Goal: Information Seeking & Learning: Learn about a topic

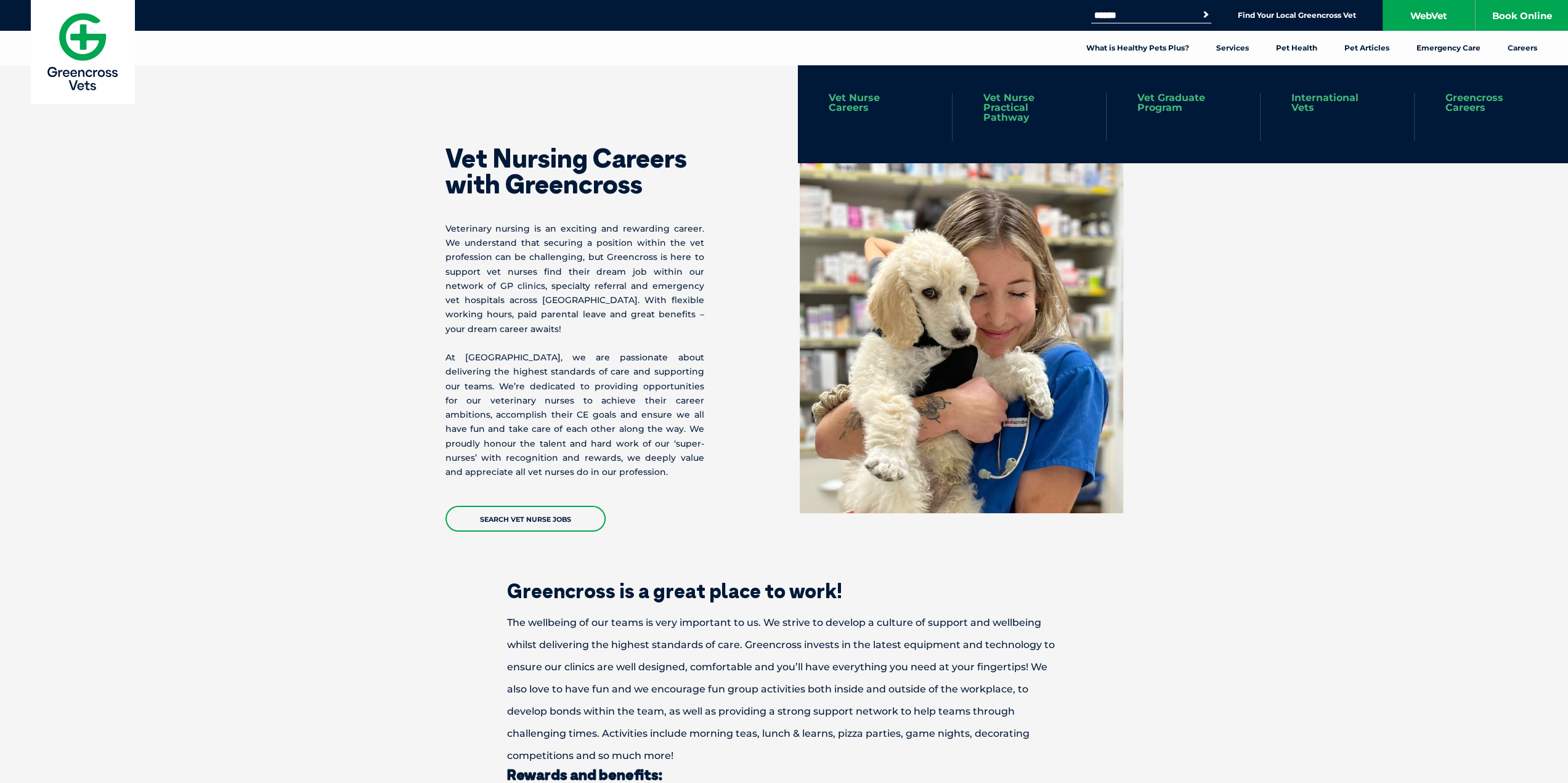
click at [929, 109] on link "Vet Nurse Practical Pathway" at bounding box center [1028, 108] width 91 height 30
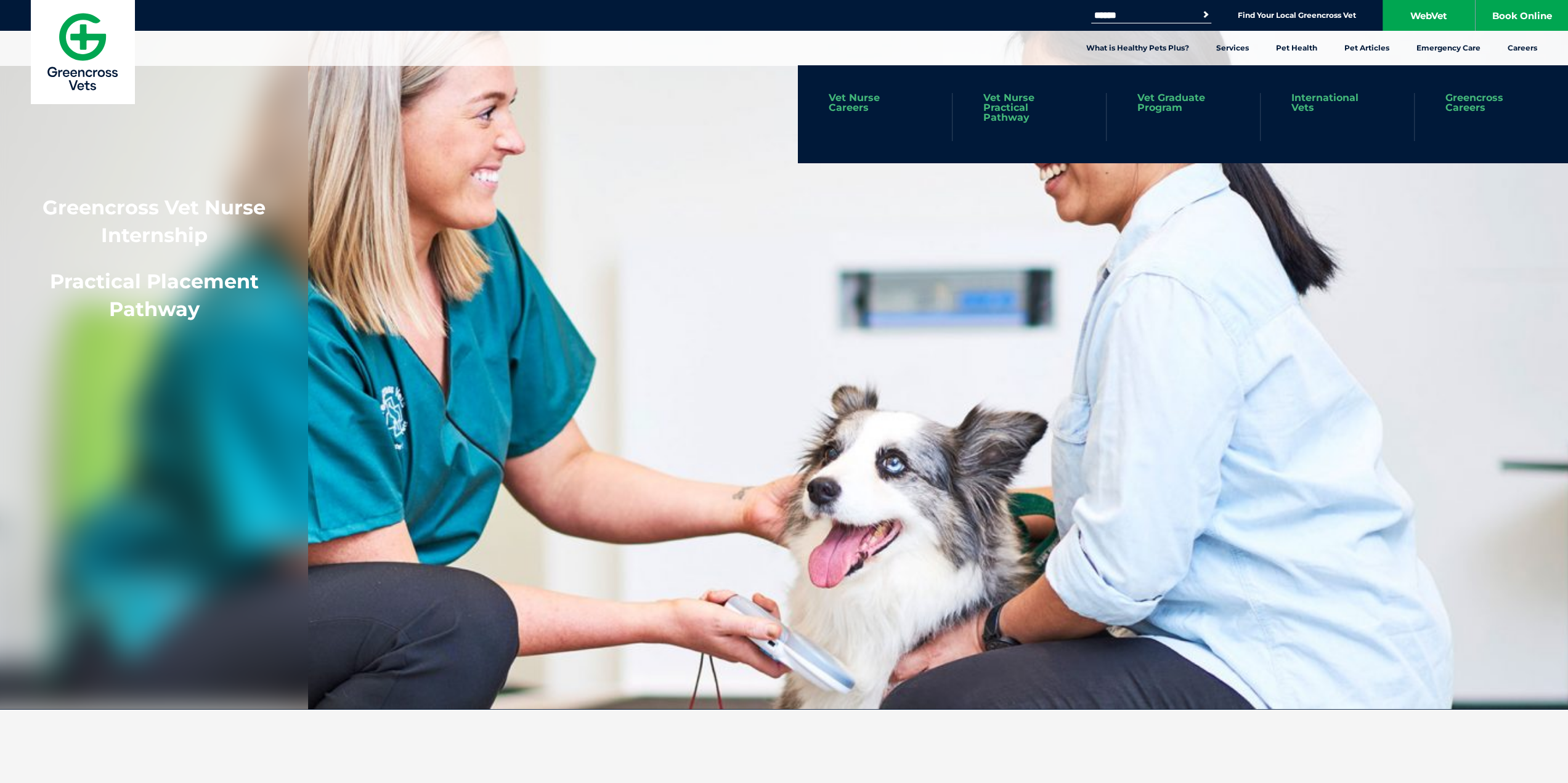
click at [1481, 103] on link "Greencross Careers" at bounding box center [1490, 103] width 91 height 20
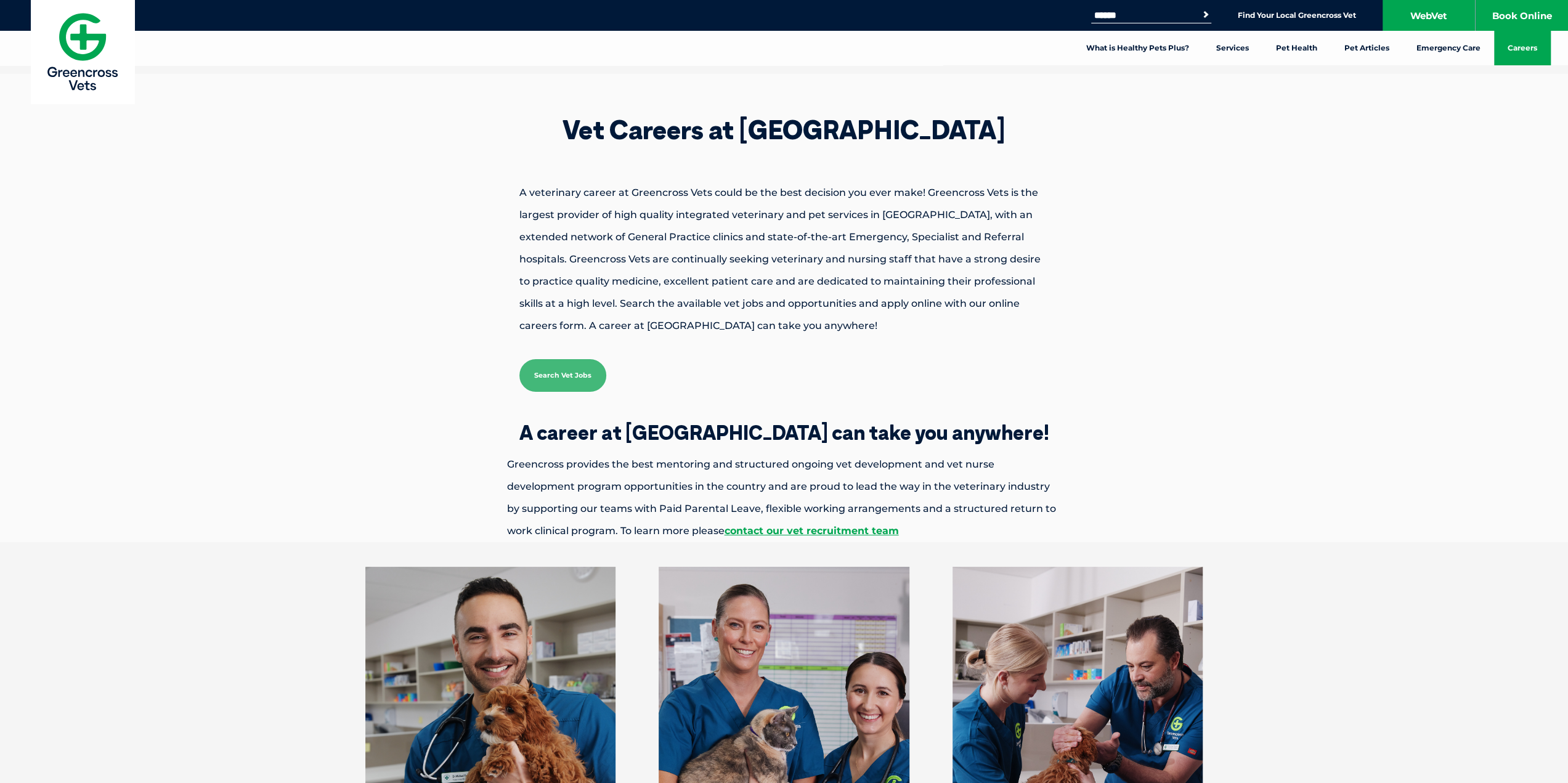
click at [935, 319] on p "A veterinary career at Greencross Vets could be the best decision you ever make…" at bounding box center [784, 260] width 616 height 155
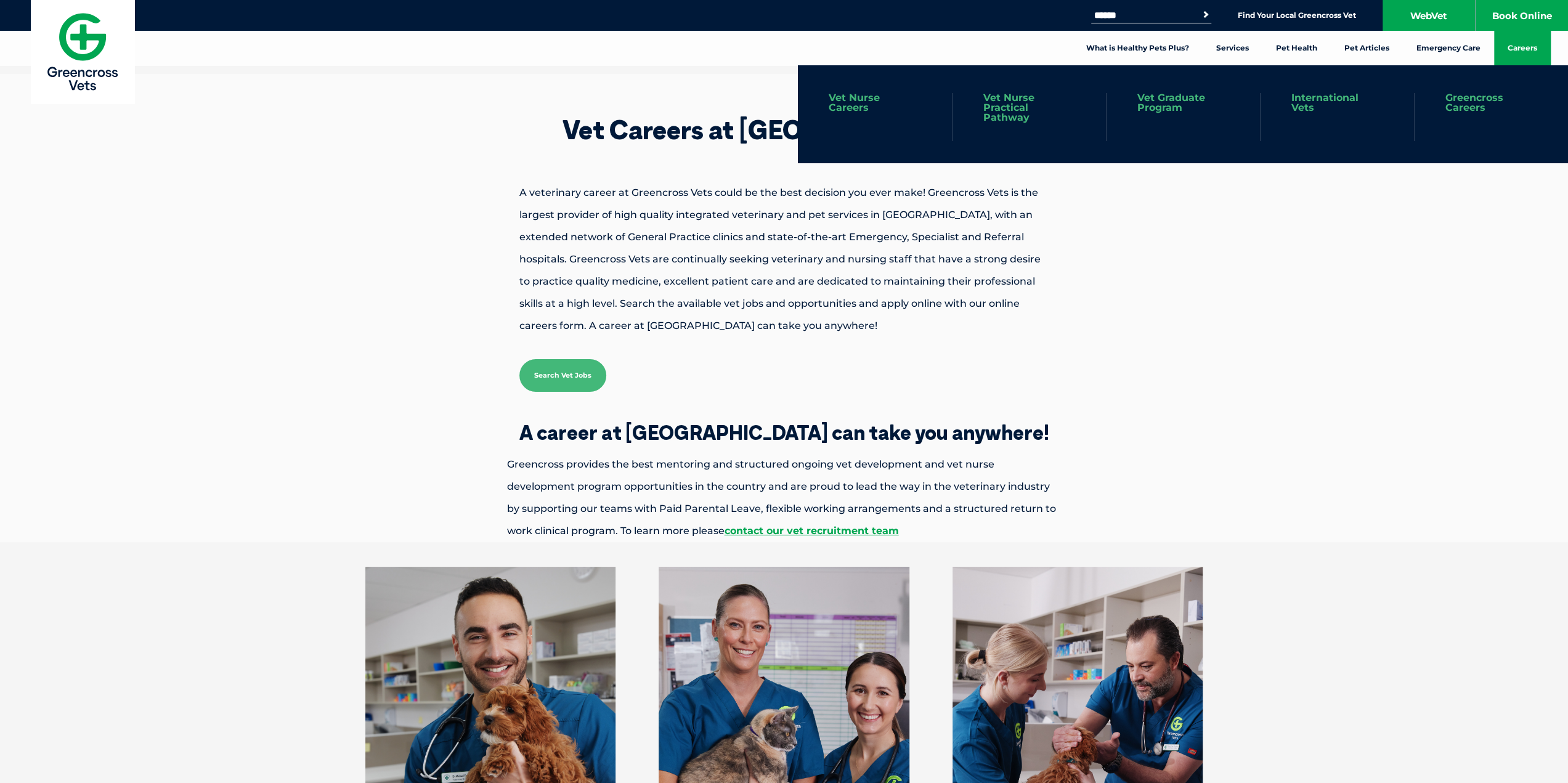
click at [853, 111] on link "Vet Nurse Careers" at bounding box center [875, 103] width 92 height 20
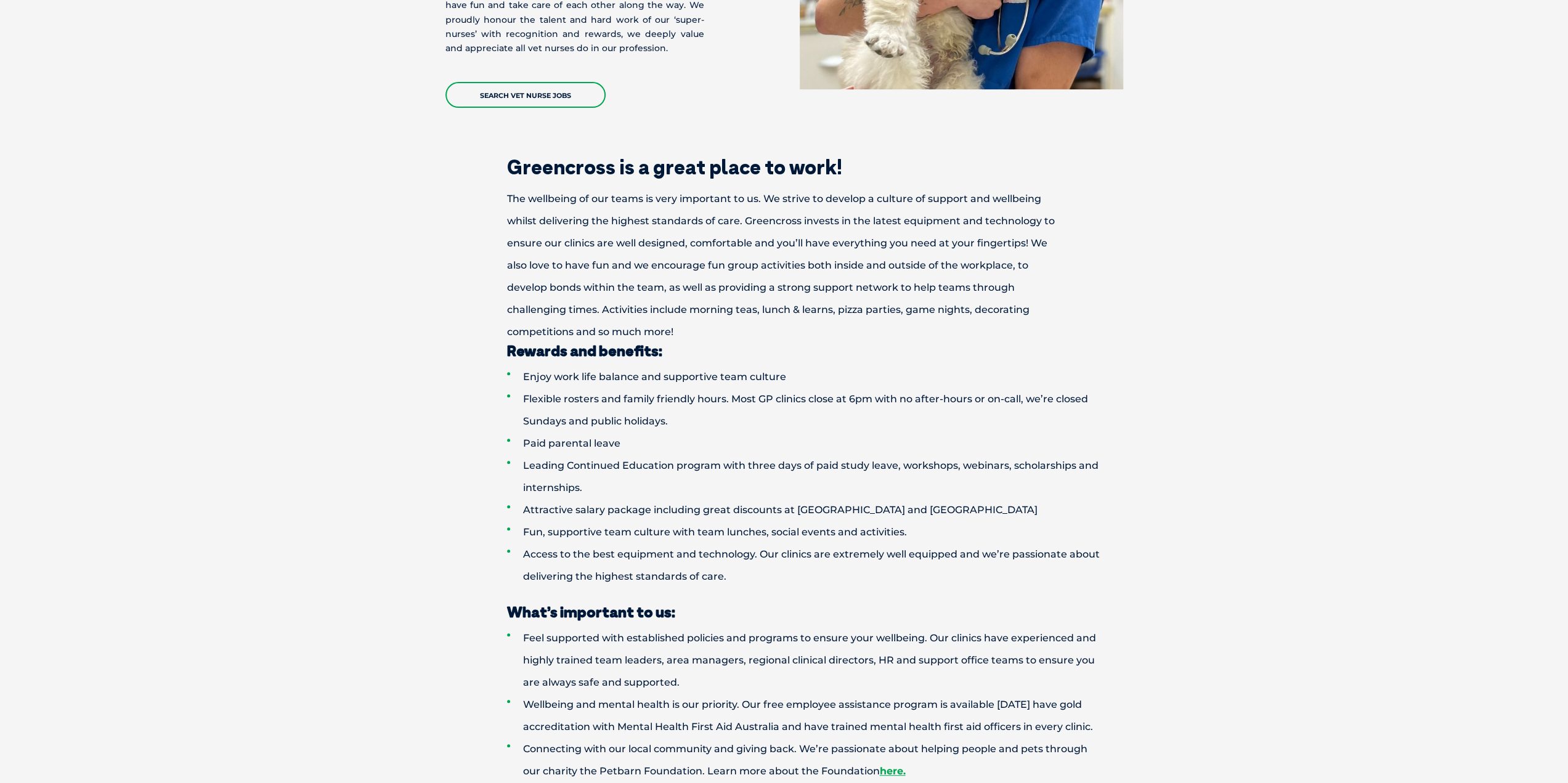
scroll to position [425, 0]
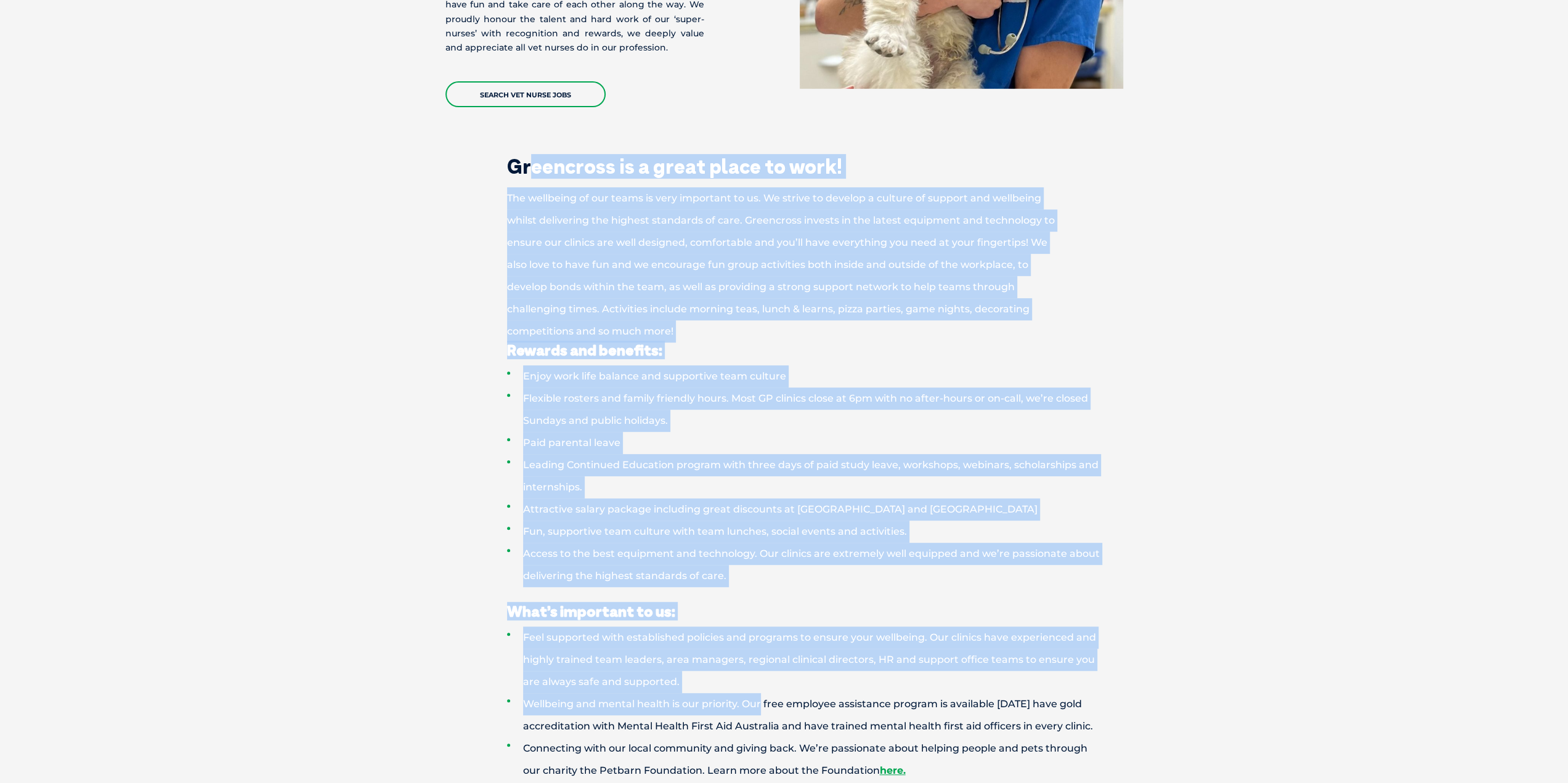
drag, startPoint x: 526, startPoint y: 151, endPoint x: 758, endPoint y: 684, distance: 581.3
click at [758, 684] on div "Greencross is a great place to work! The wellbeing of our teams is very importa…" at bounding box center [784, 524] width 666 height 737
click at [793, 390] on li "Flexible rosters and family friendly hours. Most GP clinics close at 6pm with n…" at bounding box center [806, 409] width 598 height 44
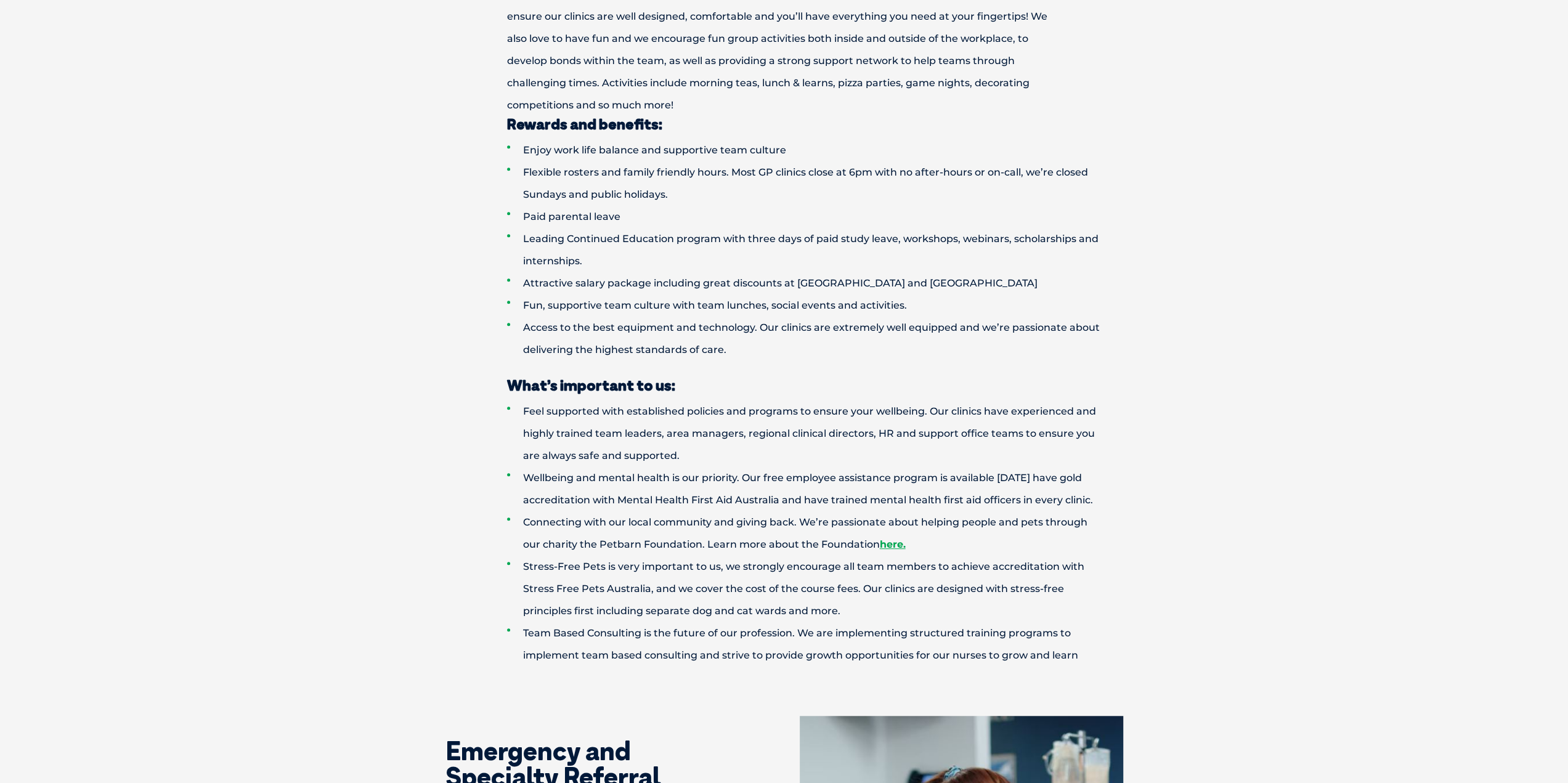
scroll to position [656, 0]
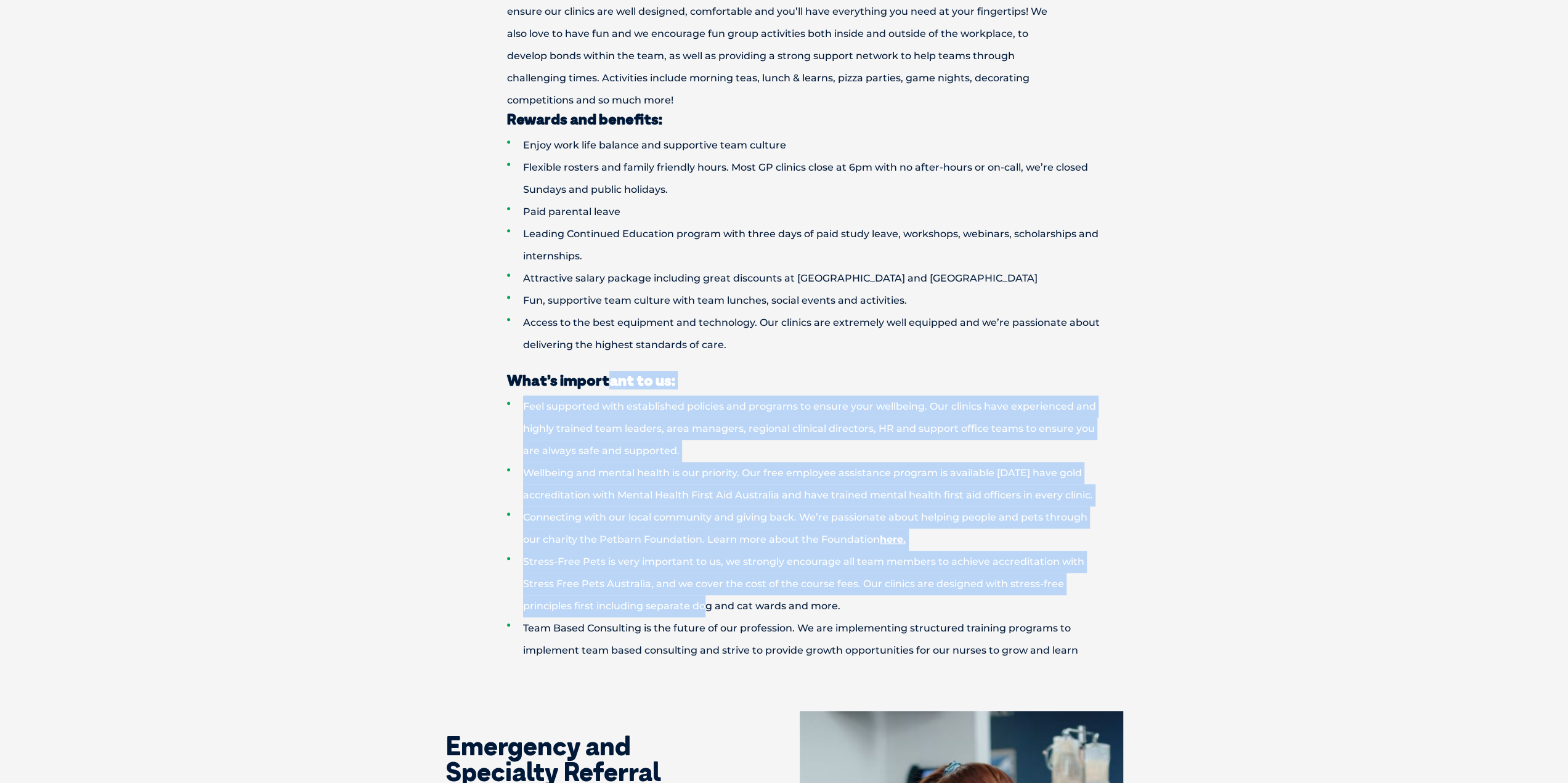
drag, startPoint x: 605, startPoint y: 349, endPoint x: 704, endPoint y: 593, distance: 263.3
click at [704, 593] on div "Rewards and benefits: Enjoy work life balance and supportive team culture Flexi…" at bounding box center [784, 387] width 641 height 551
click at [707, 592] on li "Stress-Free Pets is very important to us, we strongly encourage all team member…" at bounding box center [806, 584] width 598 height 67
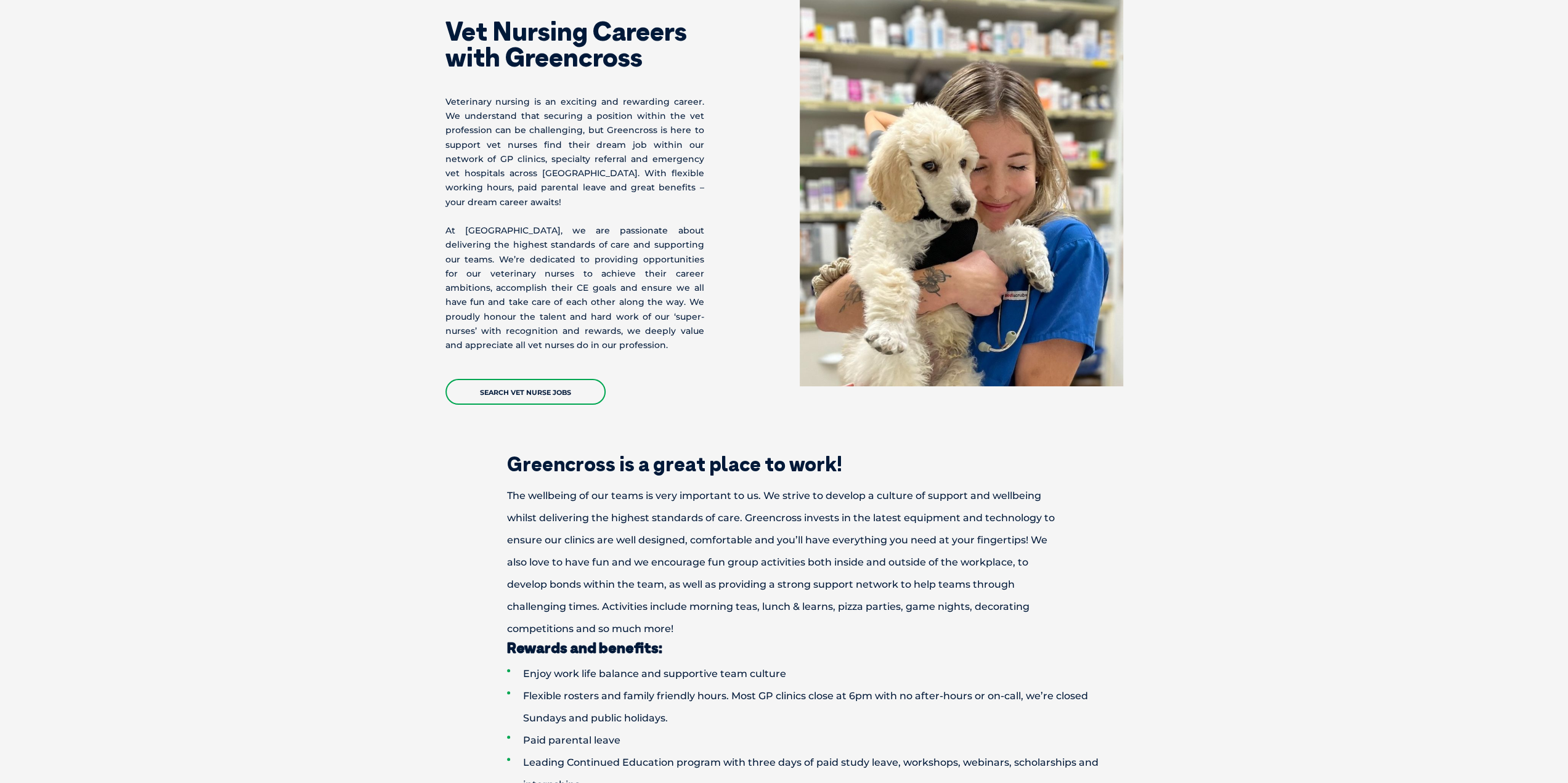
scroll to position [0, 0]
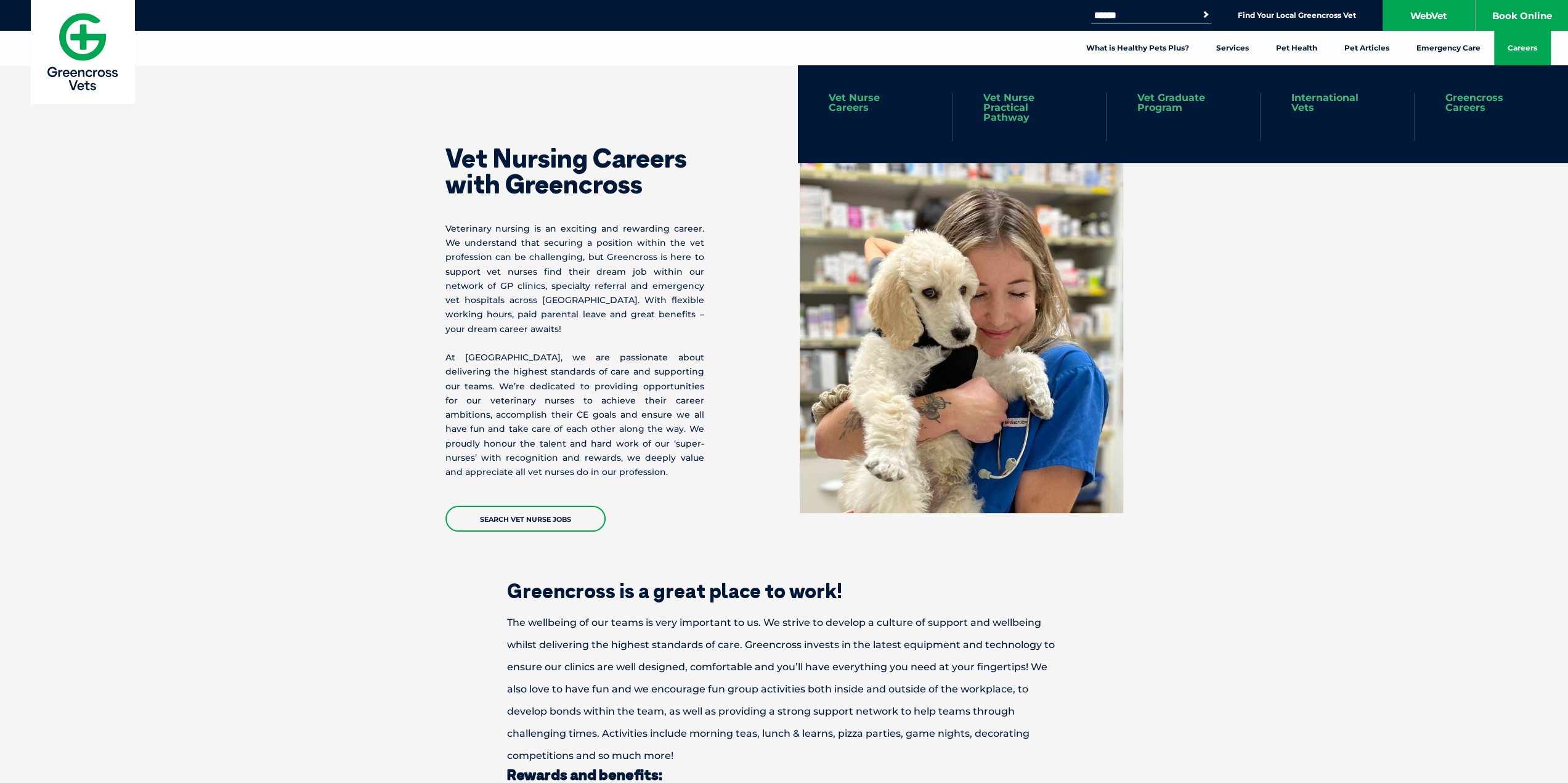
click at [1526, 43] on link "Careers" at bounding box center [1523, 47] width 57 height 34
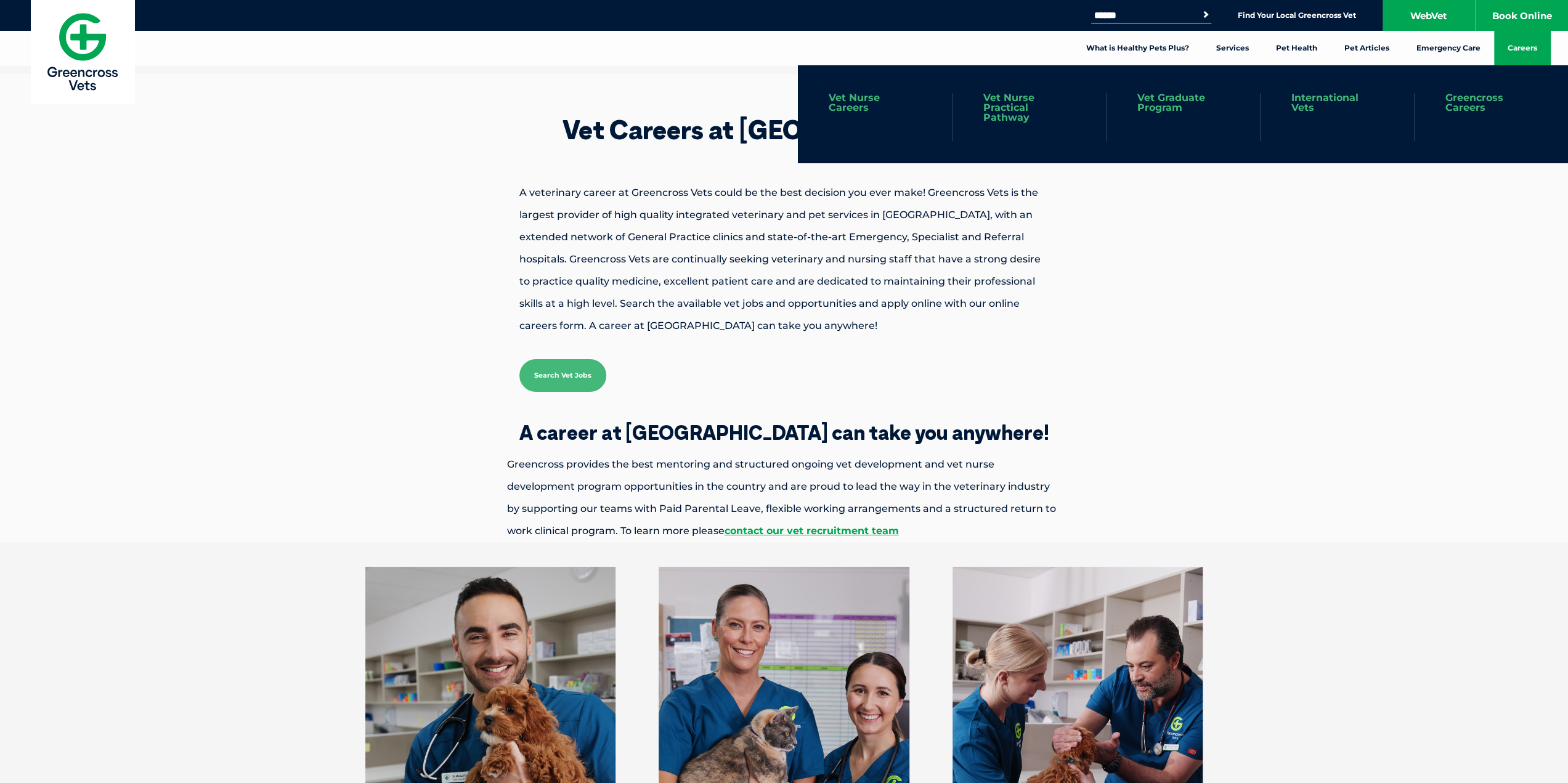
click at [1167, 110] on link "Vet Graduate Program" at bounding box center [1183, 103] width 91 height 20
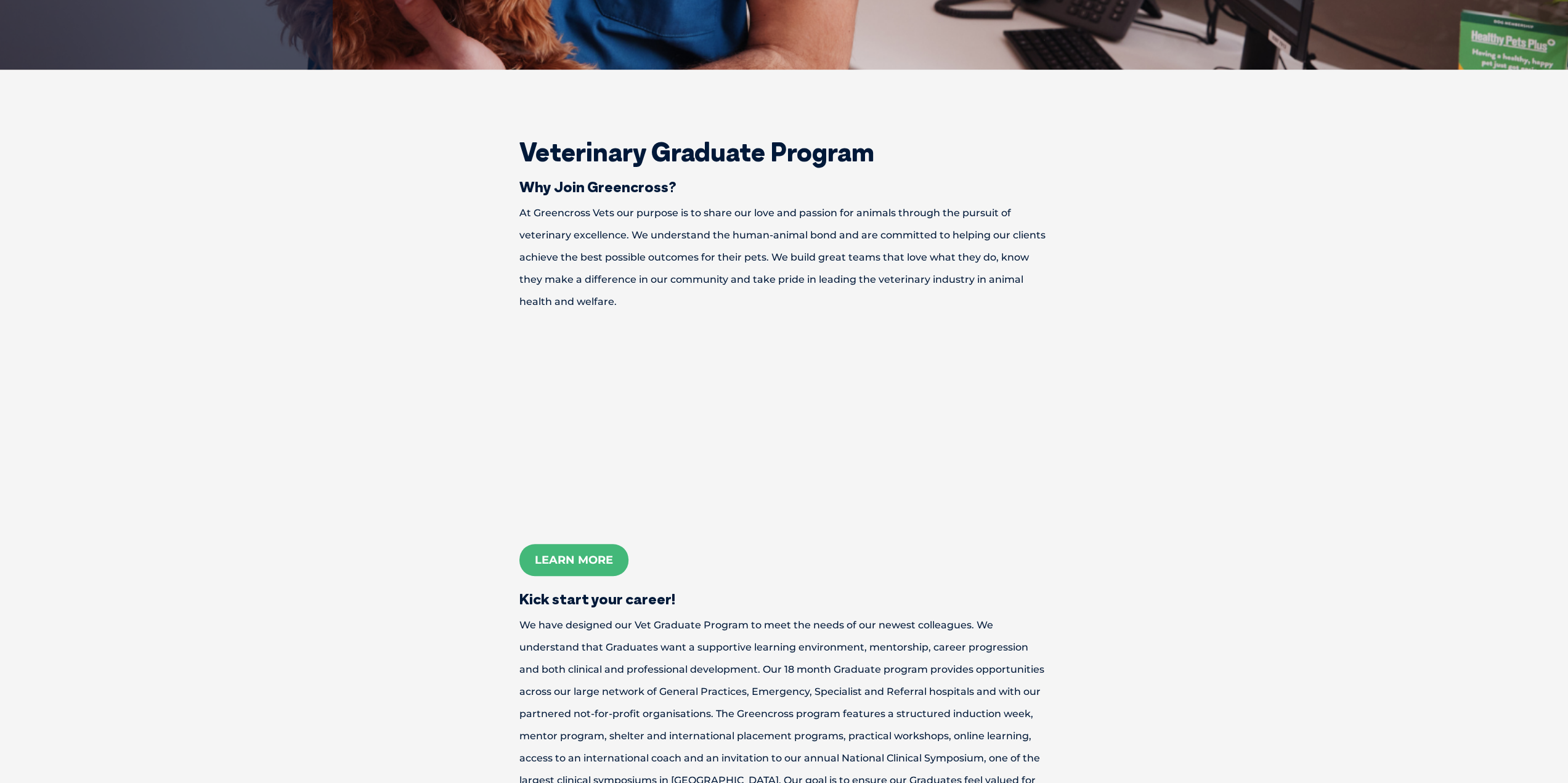
scroll to position [636, 0]
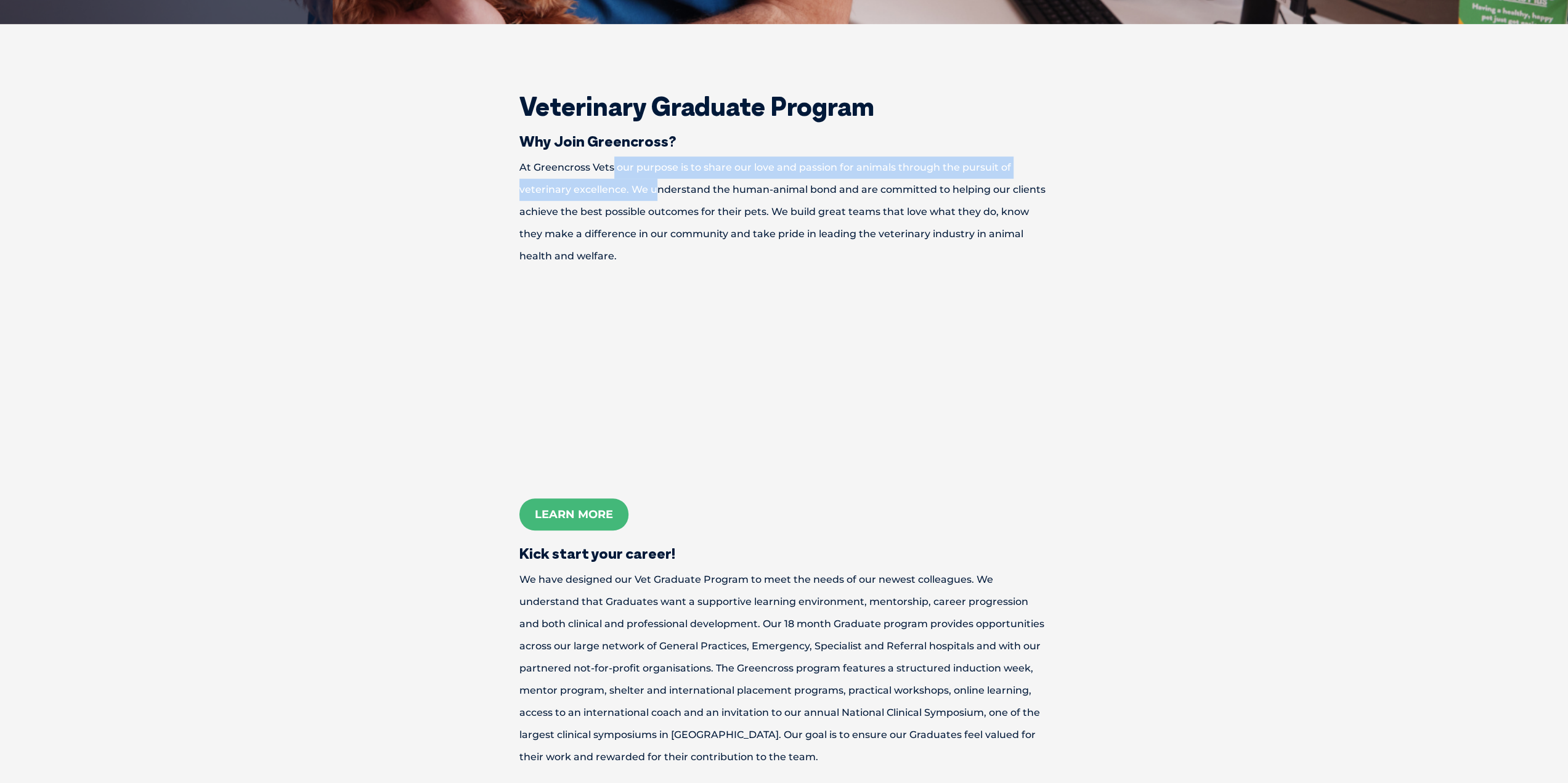
drag, startPoint x: 611, startPoint y: 168, endPoint x: 662, endPoint y: 198, distance: 59.2
click at [661, 198] on p "At Greencross Vets our purpose is to share our love and passion for animals thr…" at bounding box center [784, 211] width 616 height 111
click at [662, 198] on p "At Greencross Vets our purpose is to share our love and passion for animals thr…" at bounding box center [784, 211] width 616 height 111
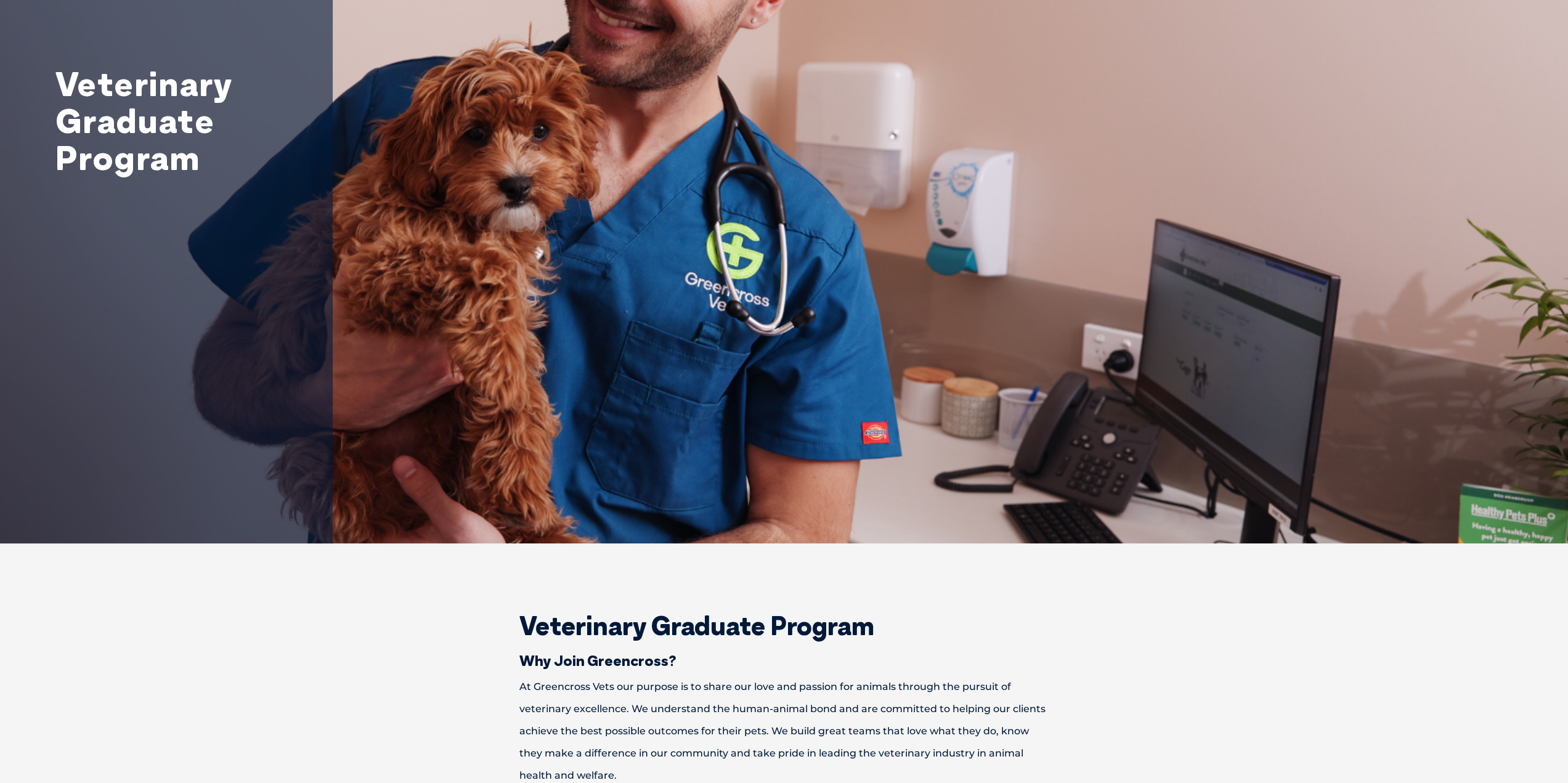
scroll to position [0, 0]
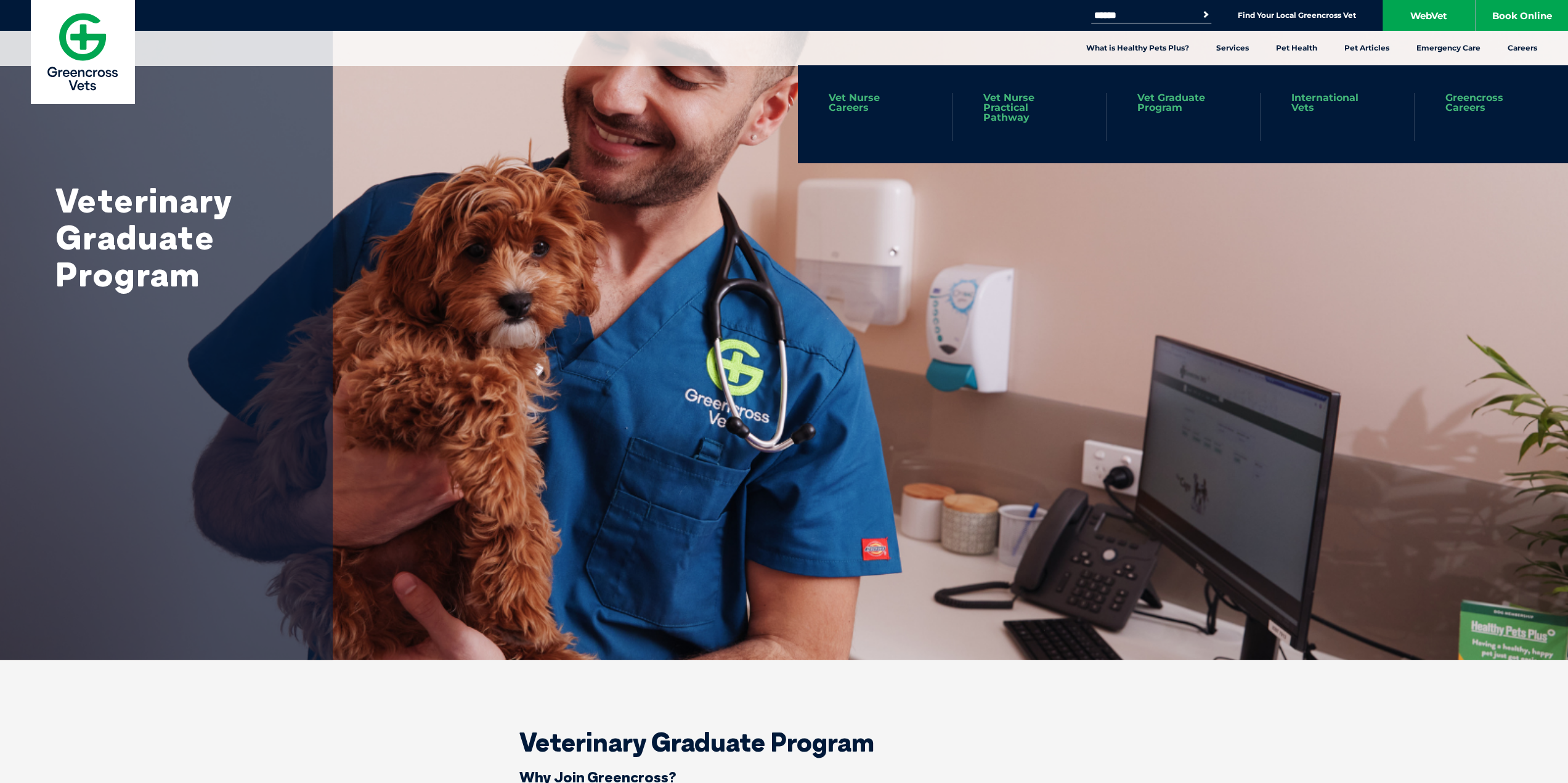
click at [847, 106] on link "Vet Nurse Careers" at bounding box center [875, 103] width 92 height 20
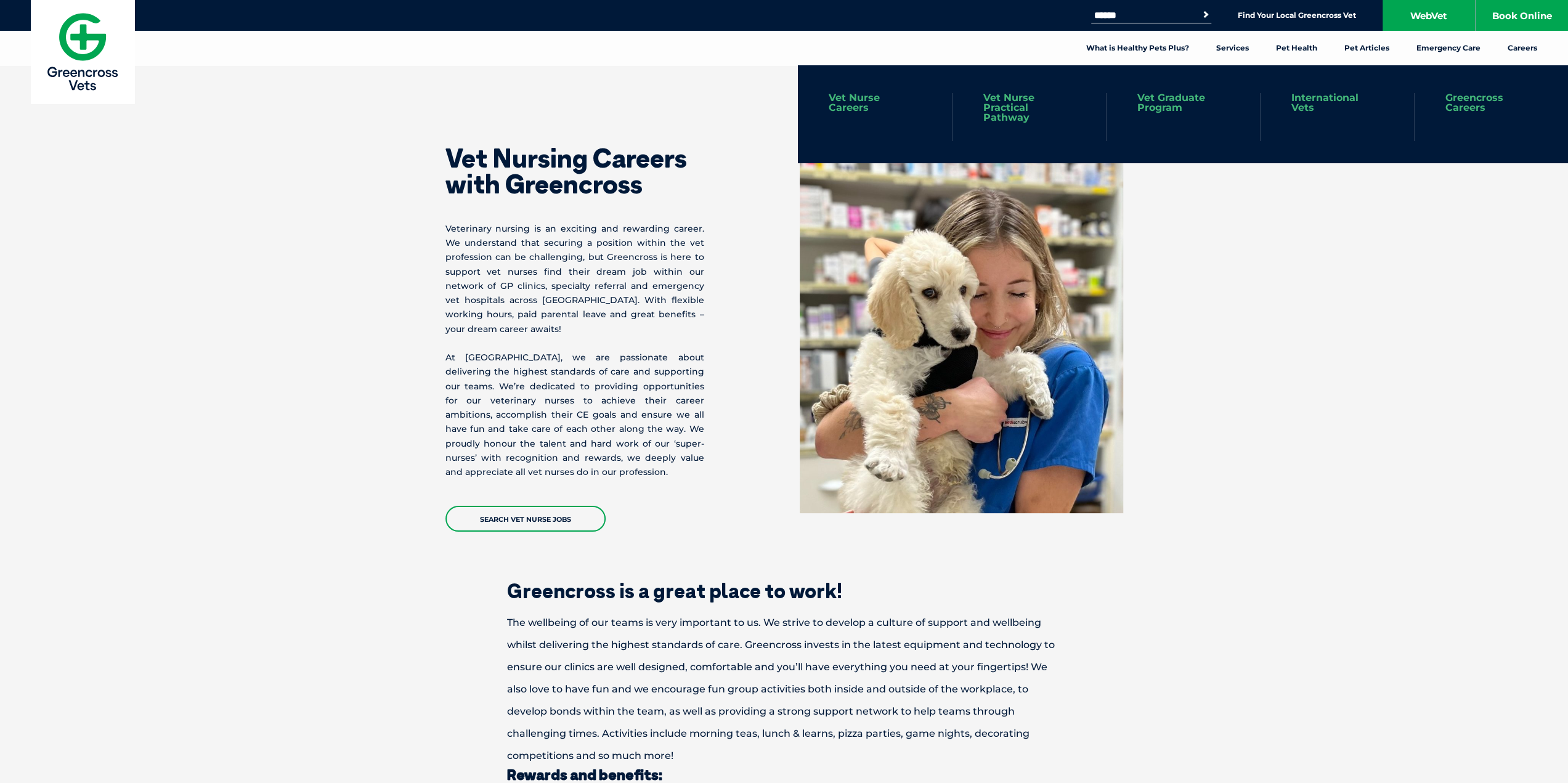
click at [1490, 103] on link "Greencross Careers" at bounding box center [1490, 103] width 91 height 20
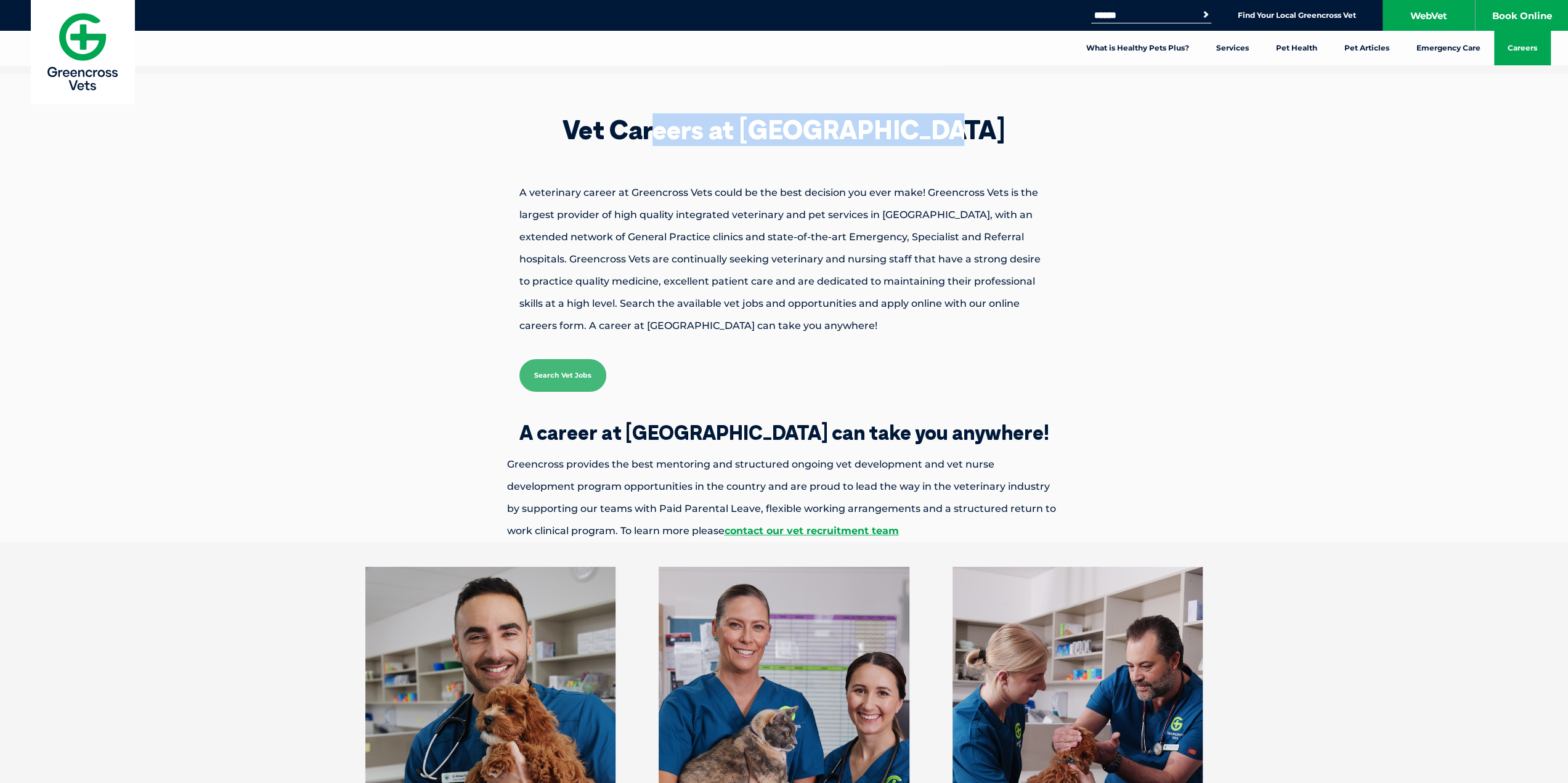
drag, startPoint x: 680, startPoint y: 129, endPoint x: 954, endPoint y: 145, distance: 274.5
click at [952, 143] on h1 "Vet Careers at Greencross Vets" at bounding box center [784, 130] width 616 height 26
click at [955, 143] on h1 "Vet Careers at Greencross Vets" at bounding box center [784, 130] width 616 height 26
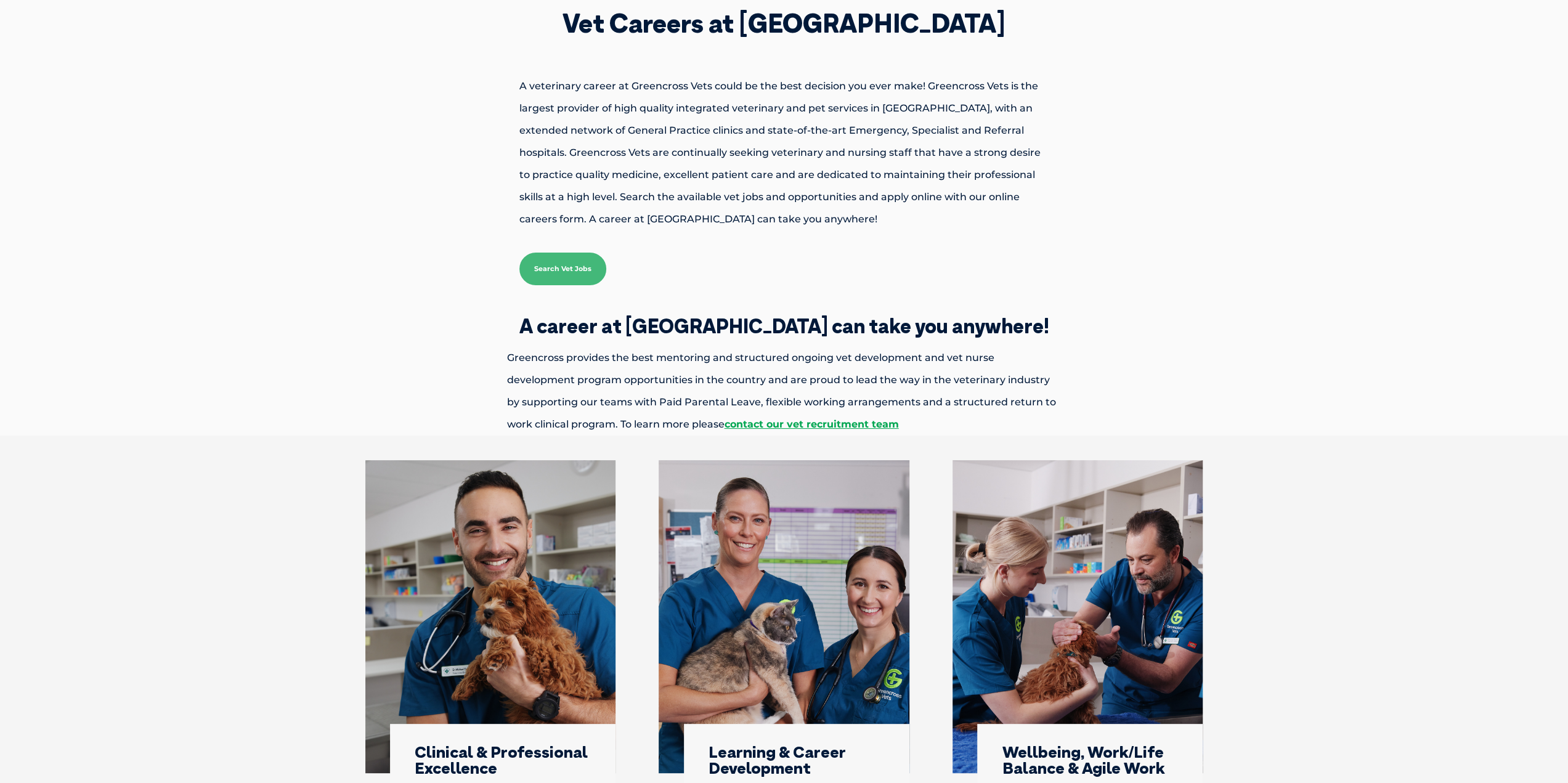
scroll to position [91, 0]
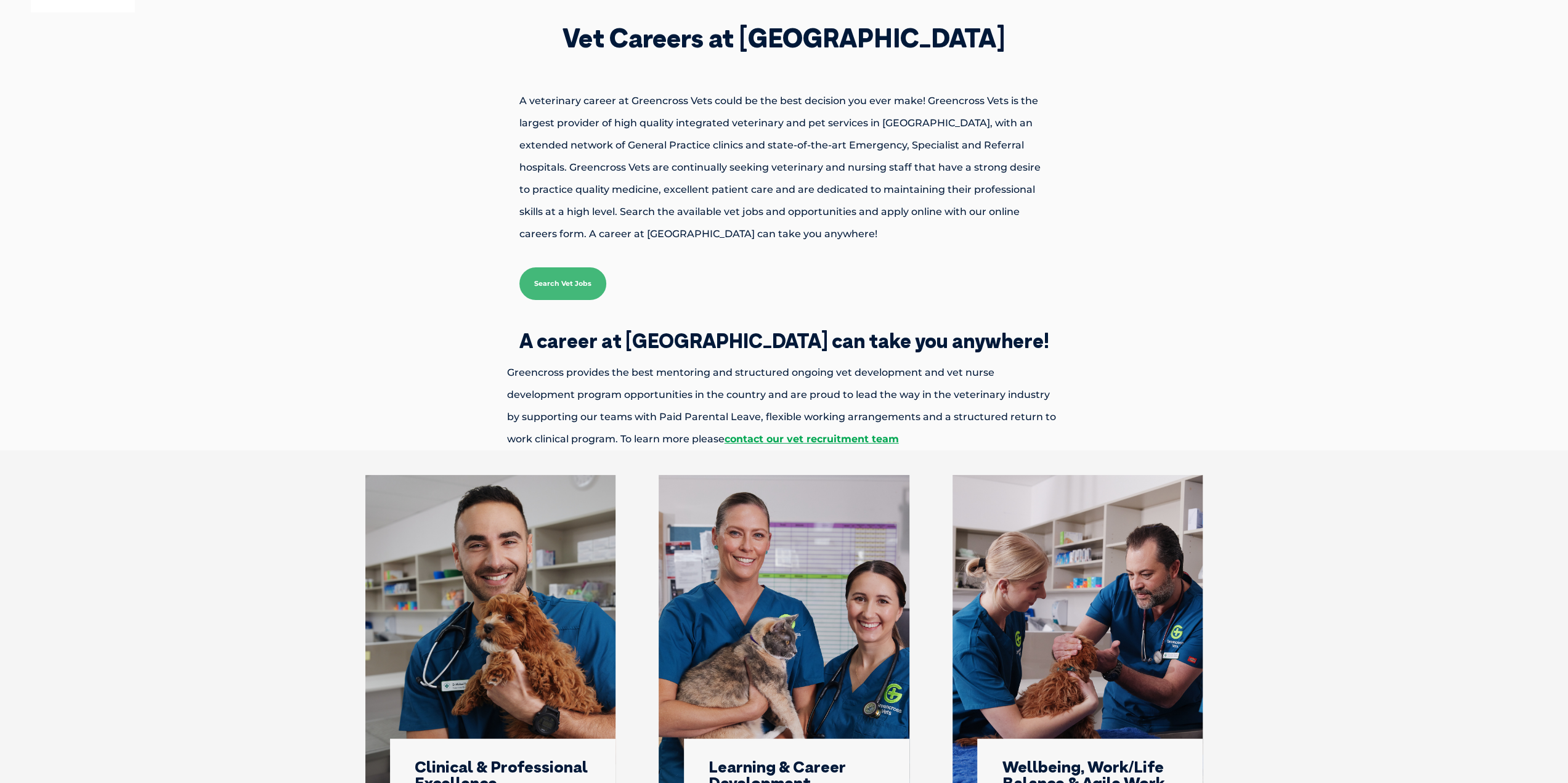
click at [740, 160] on p "A veterinary career at Greencross Vets could be the best decision you ever make…" at bounding box center [784, 167] width 616 height 155
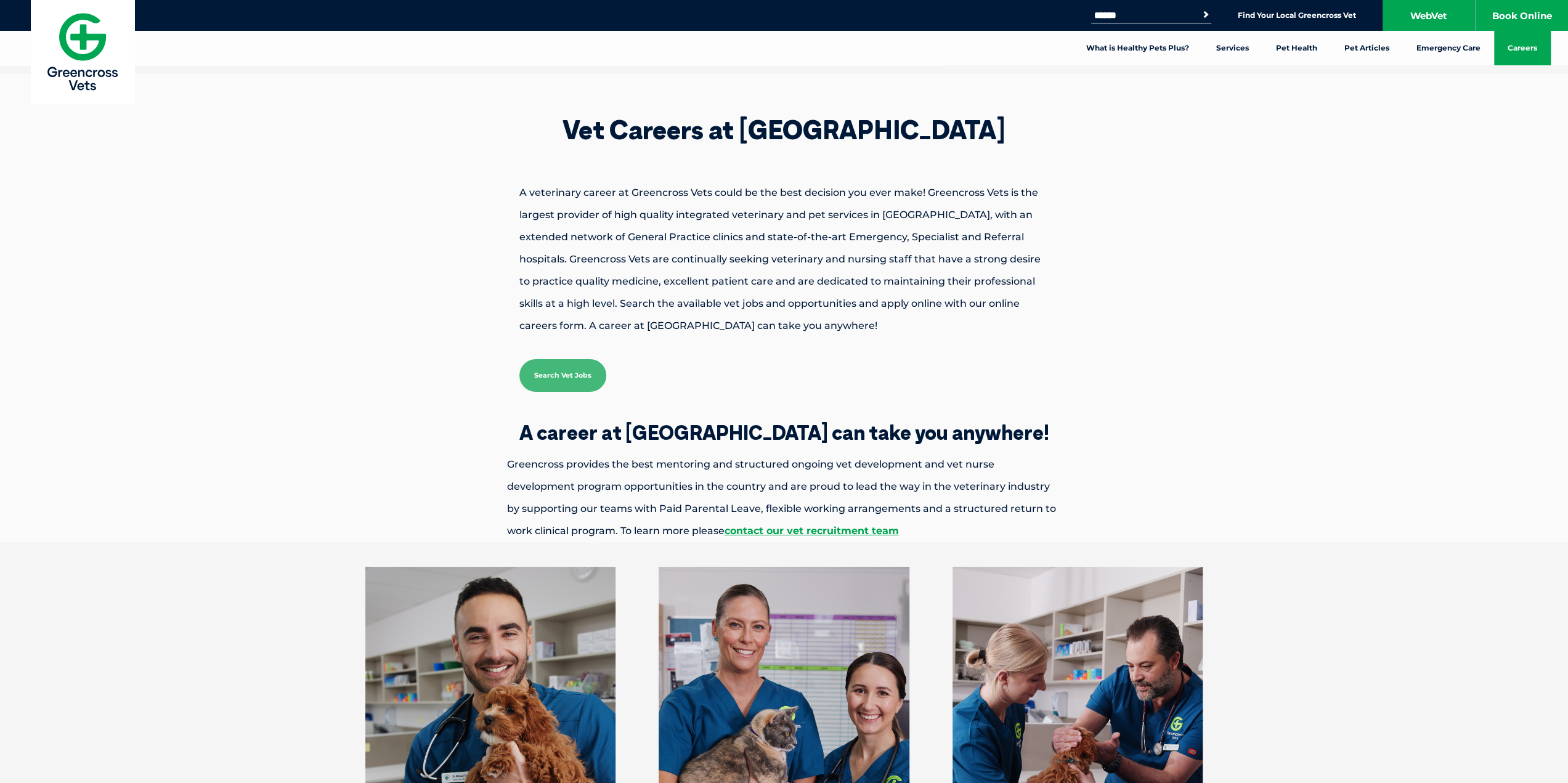
scroll to position [0, 0]
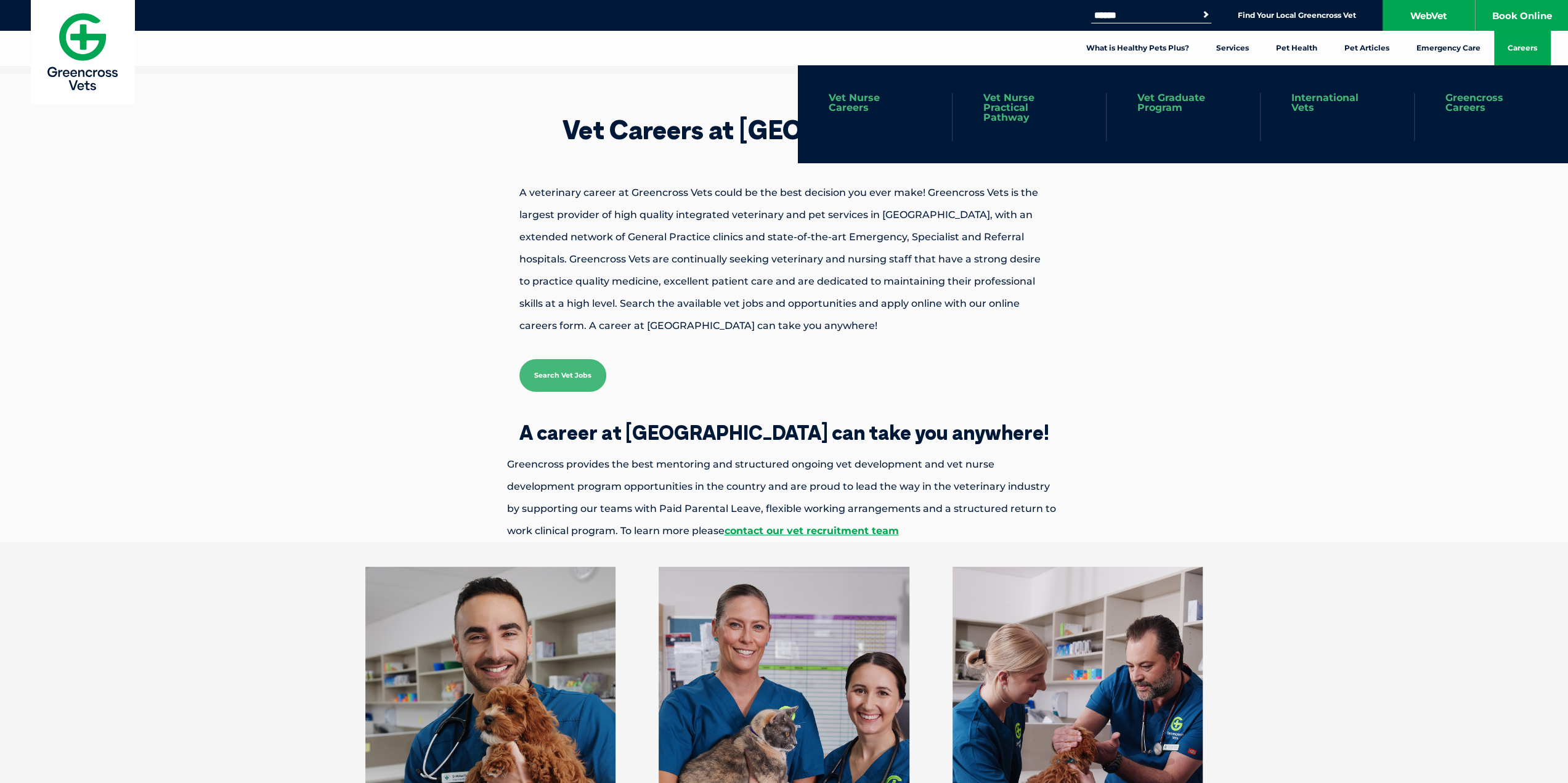
drag, startPoint x: 823, startPoint y: 98, endPoint x: 847, endPoint y: 93, distance: 24.5
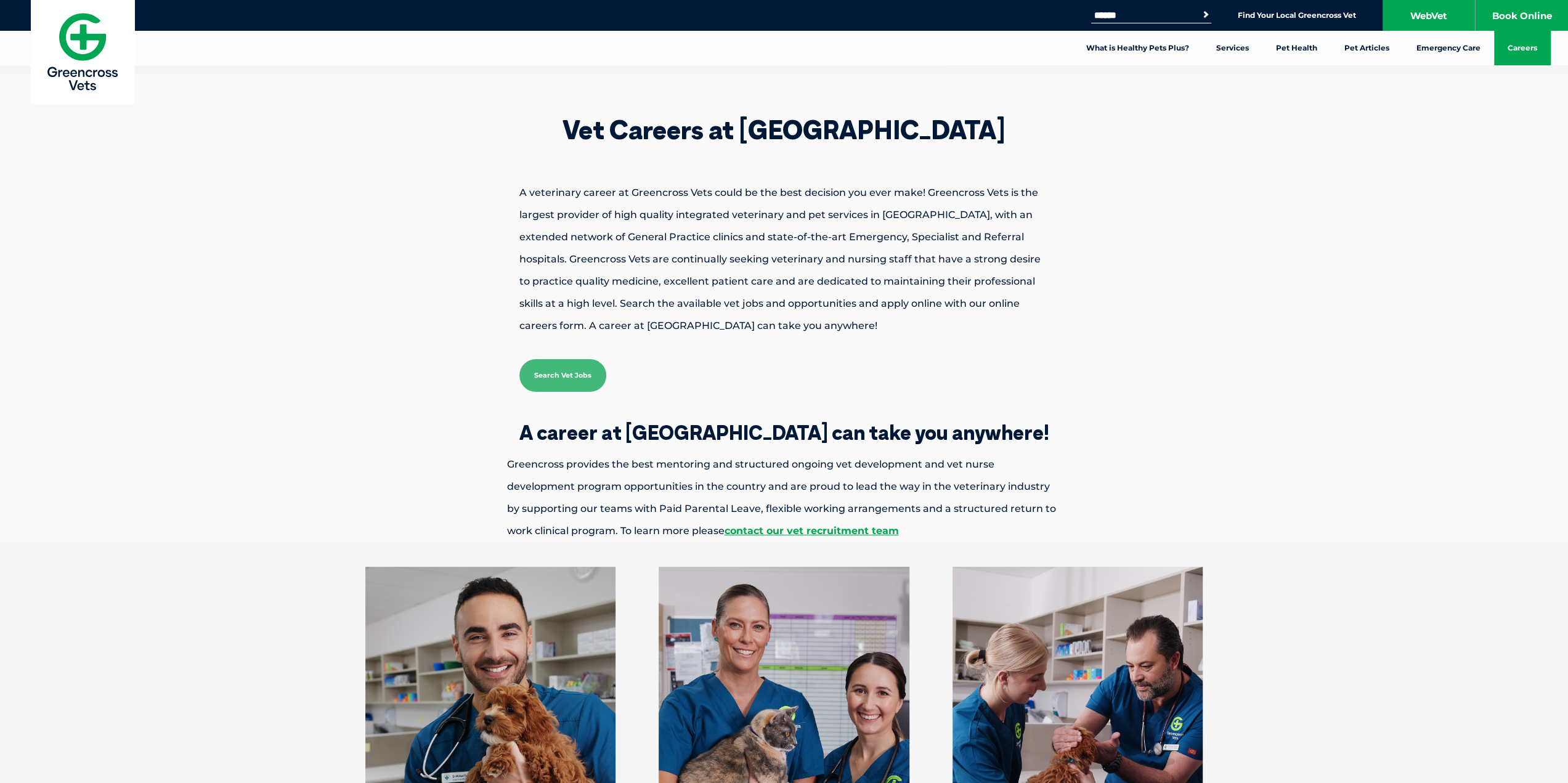
click at [969, 415] on div "Vet Careers at Greencross Vets A veterinary career at Greencross Vets could be …" at bounding box center [784, 255] width 641 height 336
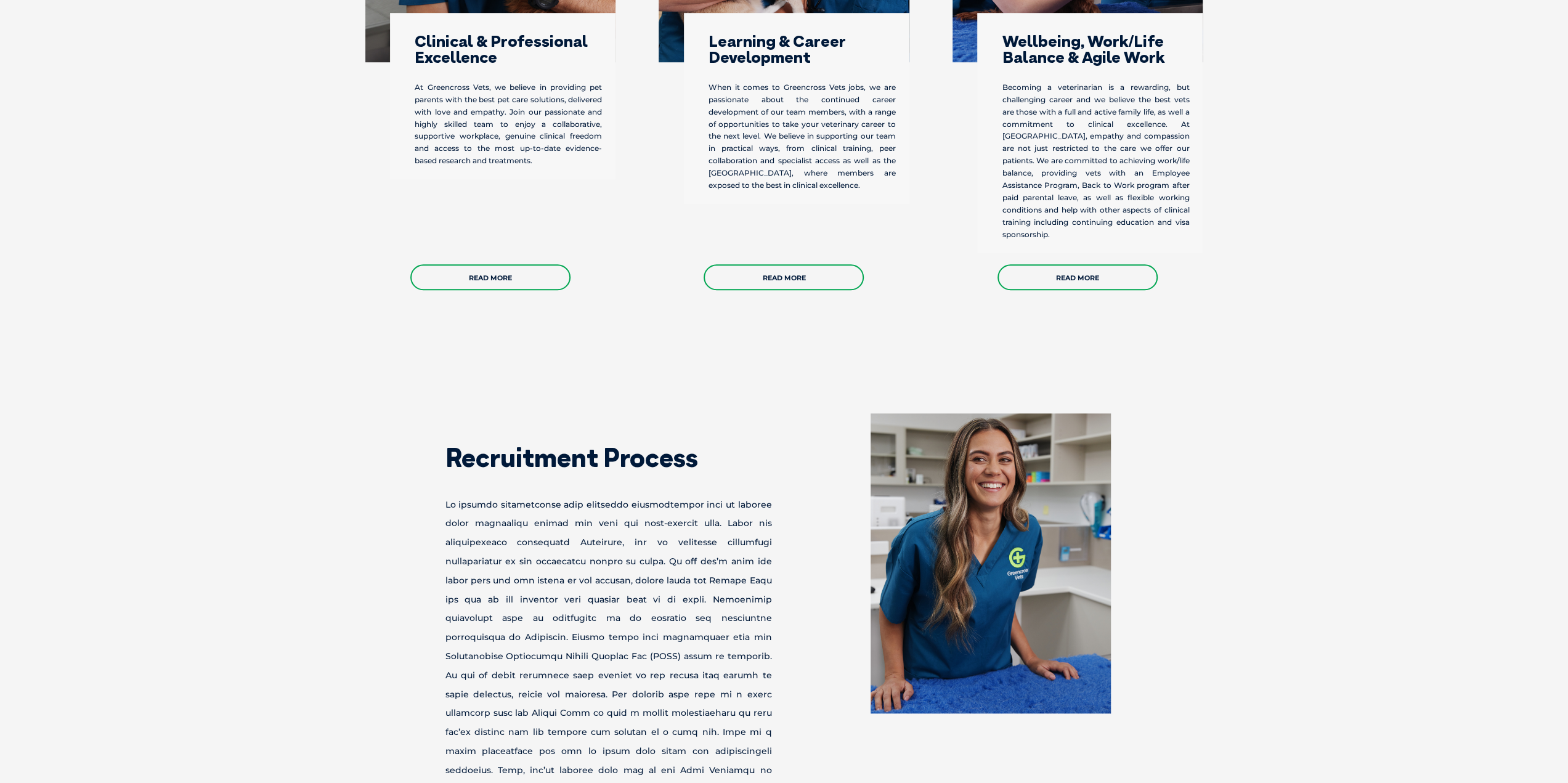
scroll to position [817, 0]
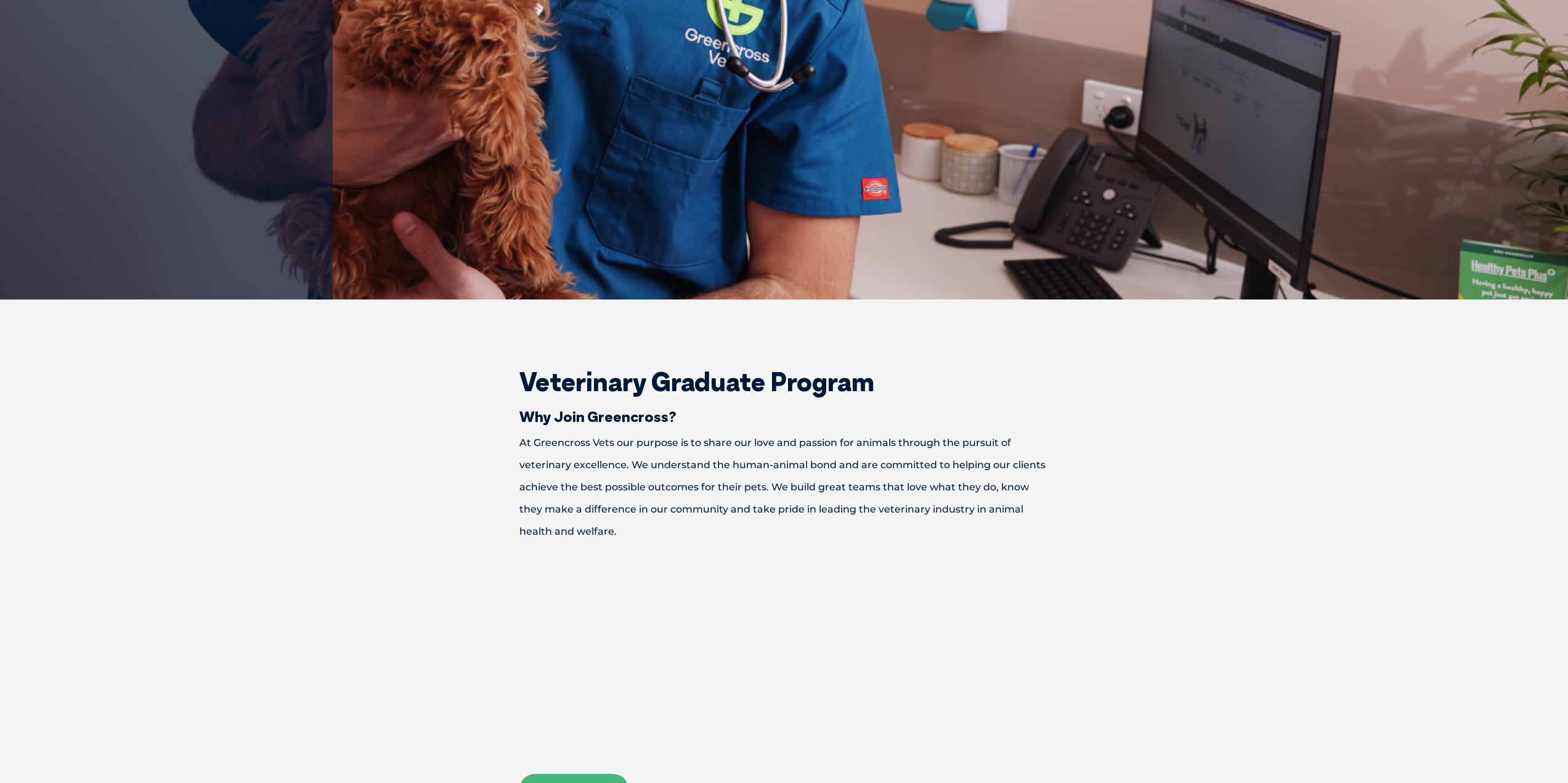
scroll to position [332, 0]
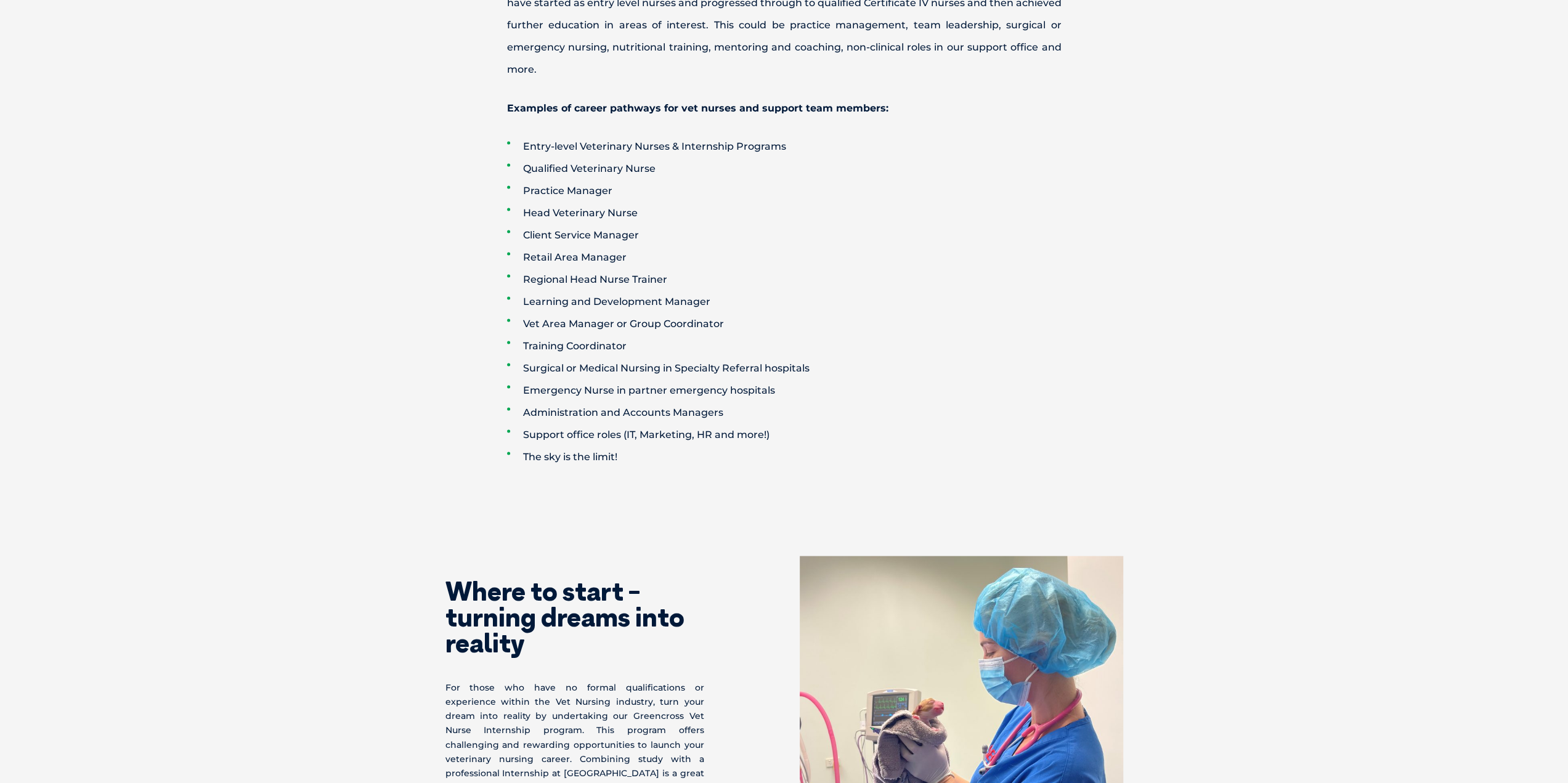
scroll to position [2254, 0]
